Goal: Find specific page/section: Find specific page/section

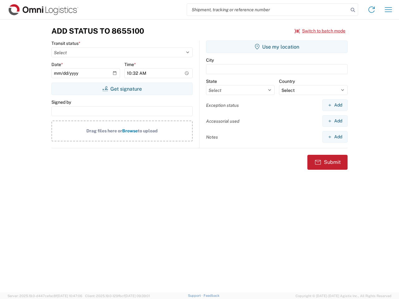
click at [268, 10] on input "search" at bounding box center [268, 10] width 162 height 12
click at [353, 10] on icon at bounding box center [353, 10] width 9 height 9
click at [372, 10] on icon at bounding box center [372, 10] width 10 height 10
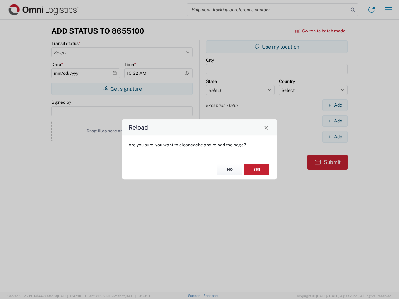
click at [320, 31] on div "Reload Are you sure, you want to clear cache and reload the page? No Yes" at bounding box center [199, 149] width 399 height 299
click at [122, 89] on div "Reload Are you sure, you want to clear cache and reload the page? No Yes" at bounding box center [199, 149] width 399 height 299
click at [277, 47] on div "Reload Are you sure, you want to clear cache and reload the page? No Yes" at bounding box center [199, 149] width 399 height 299
click at [335, 105] on div "Reload Are you sure, you want to clear cache and reload the page? No Yes" at bounding box center [199, 149] width 399 height 299
click at [335, 121] on div "Reload Are you sure, you want to clear cache and reload the page? No Yes" at bounding box center [199, 149] width 399 height 299
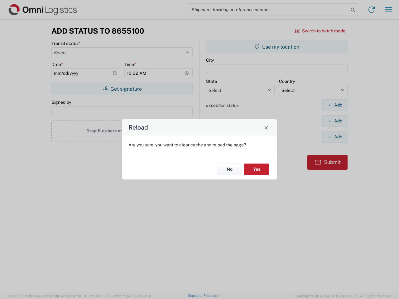
click at [335, 137] on div "Reload Are you sure, you want to clear cache and reload the page? No Yes" at bounding box center [199, 149] width 399 height 299
